Goal: Task Accomplishment & Management: Manage account settings

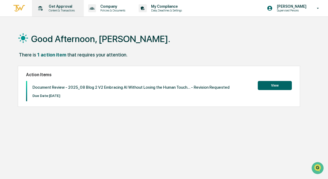
click at [57, 11] on p "Content & Transactions" at bounding box center [60, 11] width 33 height 4
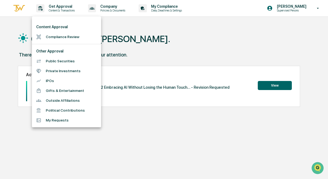
click at [62, 38] on li "Compliance Review" at bounding box center [66, 37] width 69 height 10
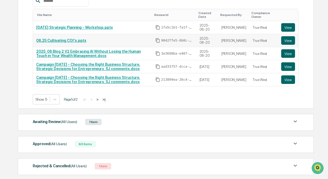
scroll to position [135, 0]
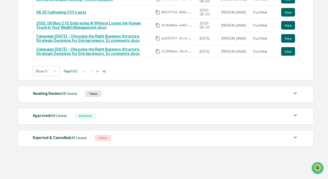
click at [132, 94] on div "Awaiting Review (All Users) 1 Item" at bounding box center [165, 93] width 265 height 7
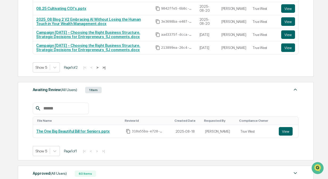
click at [132, 94] on div "Awaiting Review (All Users) 1 Item" at bounding box center [165, 89] width 265 height 7
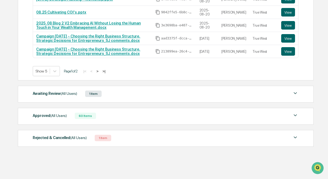
click at [124, 116] on div "Approved (All Users) 60 Items" at bounding box center [165, 115] width 265 height 7
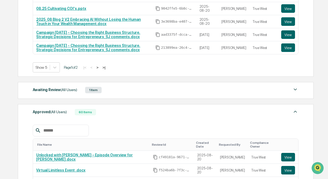
click at [124, 116] on div "Approved (All Users) 60 Items" at bounding box center [165, 111] width 265 height 7
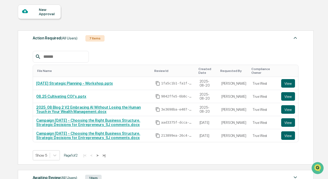
scroll to position [49, 0]
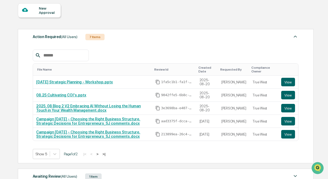
click at [100, 156] on button ">" at bounding box center [97, 153] width 5 height 5
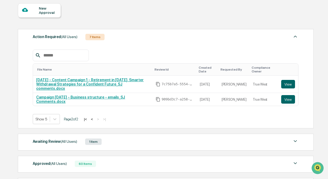
click at [95, 117] on button "<" at bounding box center [91, 119] width 5 height 5
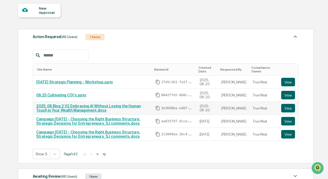
click at [98, 109] on link "2025_08 Blog 2 V2 Embracing AI Without Losing the Human Touch in Your Wealth Ma…" at bounding box center [88, 108] width 104 height 9
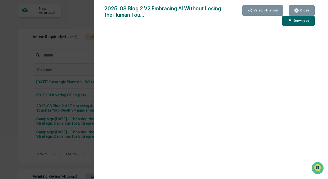
scroll to position [135, 0]
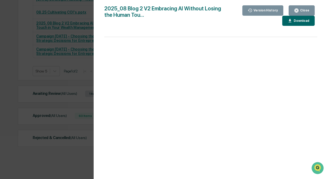
click at [296, 10] on icon "button" at bounding box center [296, 11] width 4 height 4
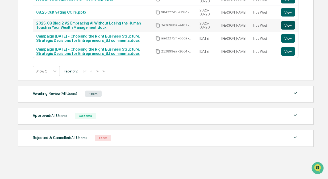
click at [289, 24] on button "View" at bounding box center [288, 25] width 14 height 9
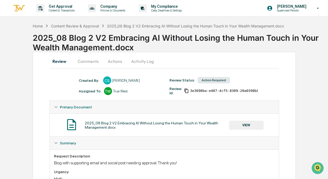
click at [93, 62] on button "Comments" at bounding box center [87, 61] width 29 height 13
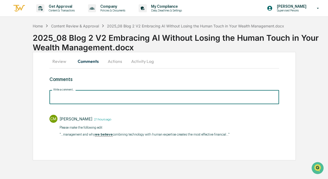
click at [118, 98] on input "Write a comment..." at bounding box center [163, 97] width 229 height 14
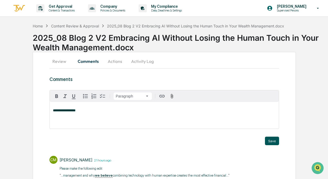
click at [267, 140] on button "Save" at bounding box center [272, 140] width 14 height 9
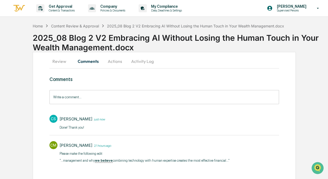
click at [110, 62] on button "Actions" at bounding box center [115, 61] width 24 height 13
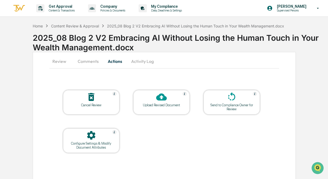
click at [164, 98] on icon at bounding box center [161, 96] width 11 height 7
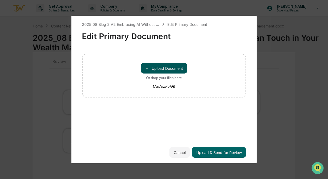
click at [164, 68] on button "＋ Upload Document" at bounding box center [164, 68] width 46 height 11
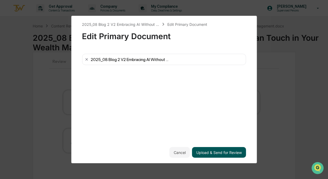
click at [219, 151] on button "Upload & Send for Review" at bounding box center [219, 152] width 54 height 11
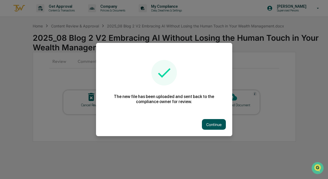
click at [217, 125] on button "Continue" at bounding box center [214, 124] width 24 height 11
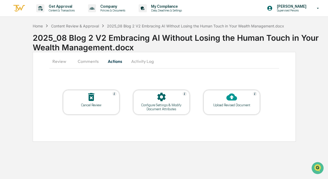
click at [183, 130] on div "Cancel Review Configure Settings & Modify Document Attributes Upload Revised Do…" at bounding box center [163, 107] width 229 height 62
click at [80, 26] on div "Content Review & Approval" at bounding box center [75, 26] width 48 height 5
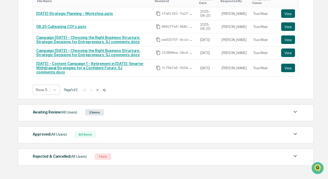
scroll to position [135, 0]
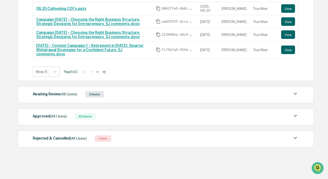
click at [123, 98] on div "Awaiting Review (All Users) 2 Items File Name Review Id Created Date Requested …" at bounding box center [165, 94] width 295 height 17
click at [127, 91] on div "Awaiting Review (All Users) 2 Items" at bounding box center [165, 93] width 265 height 7
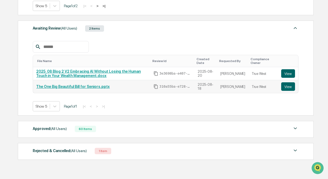
scroll to position [214, 0]
